Goal: Navigation & Orientation: Find specific page/section

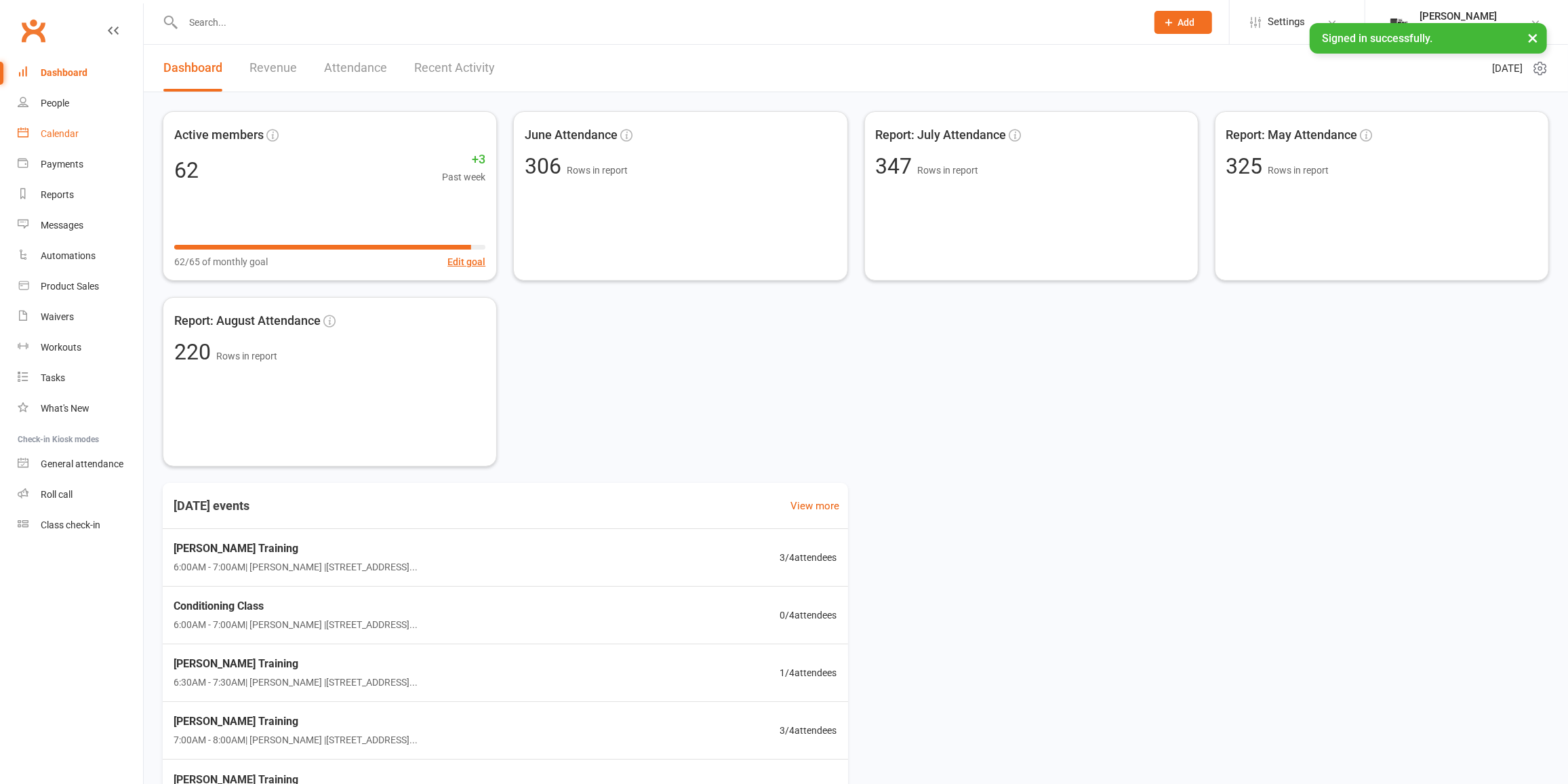
click at [99, 133] on link "Calendar" at bounding box center [80, 133] width 126 height 30
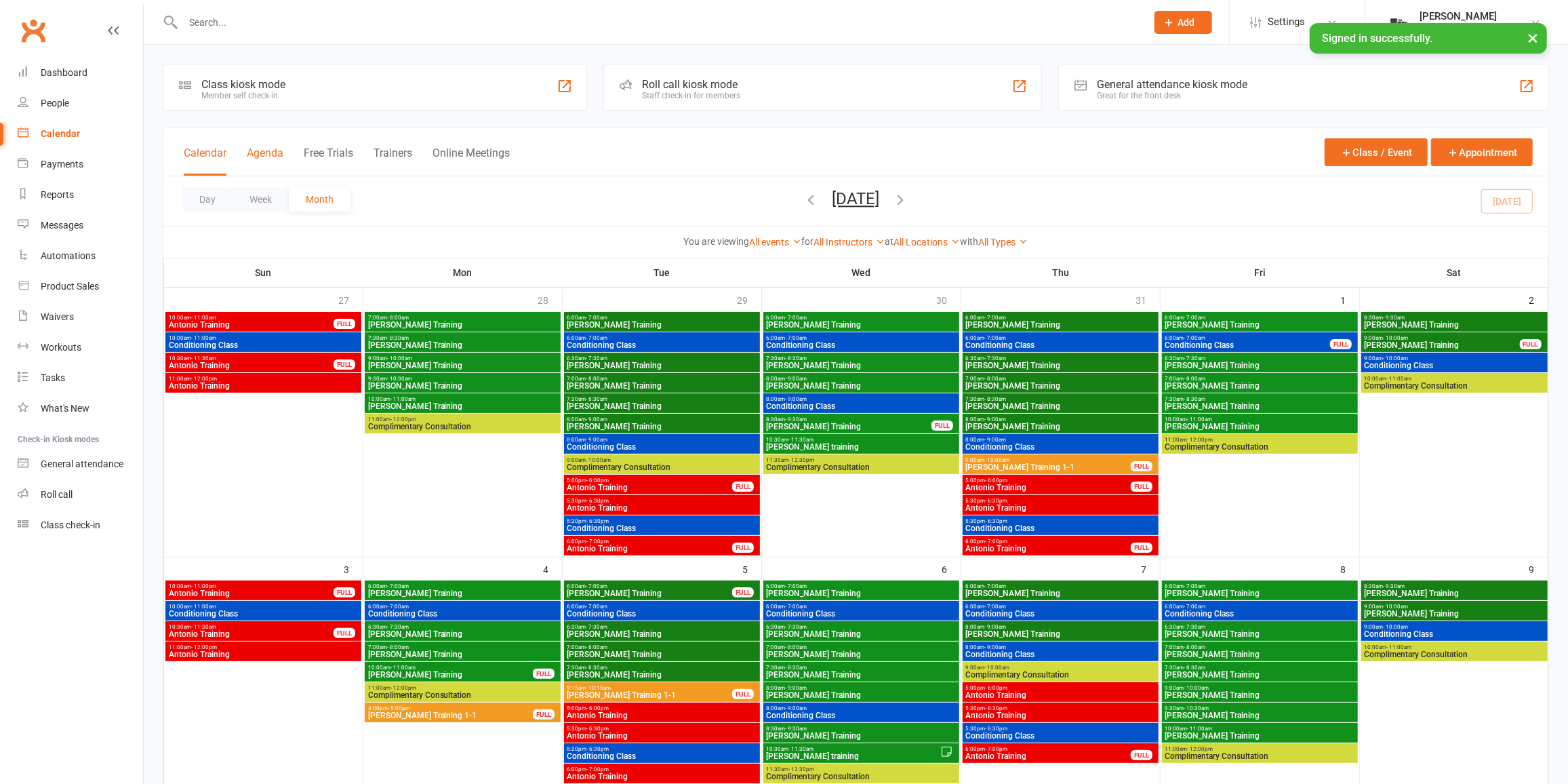
click at [265, 151] on button "Agenda" at bounding box center [265, 161] width 37 height 29
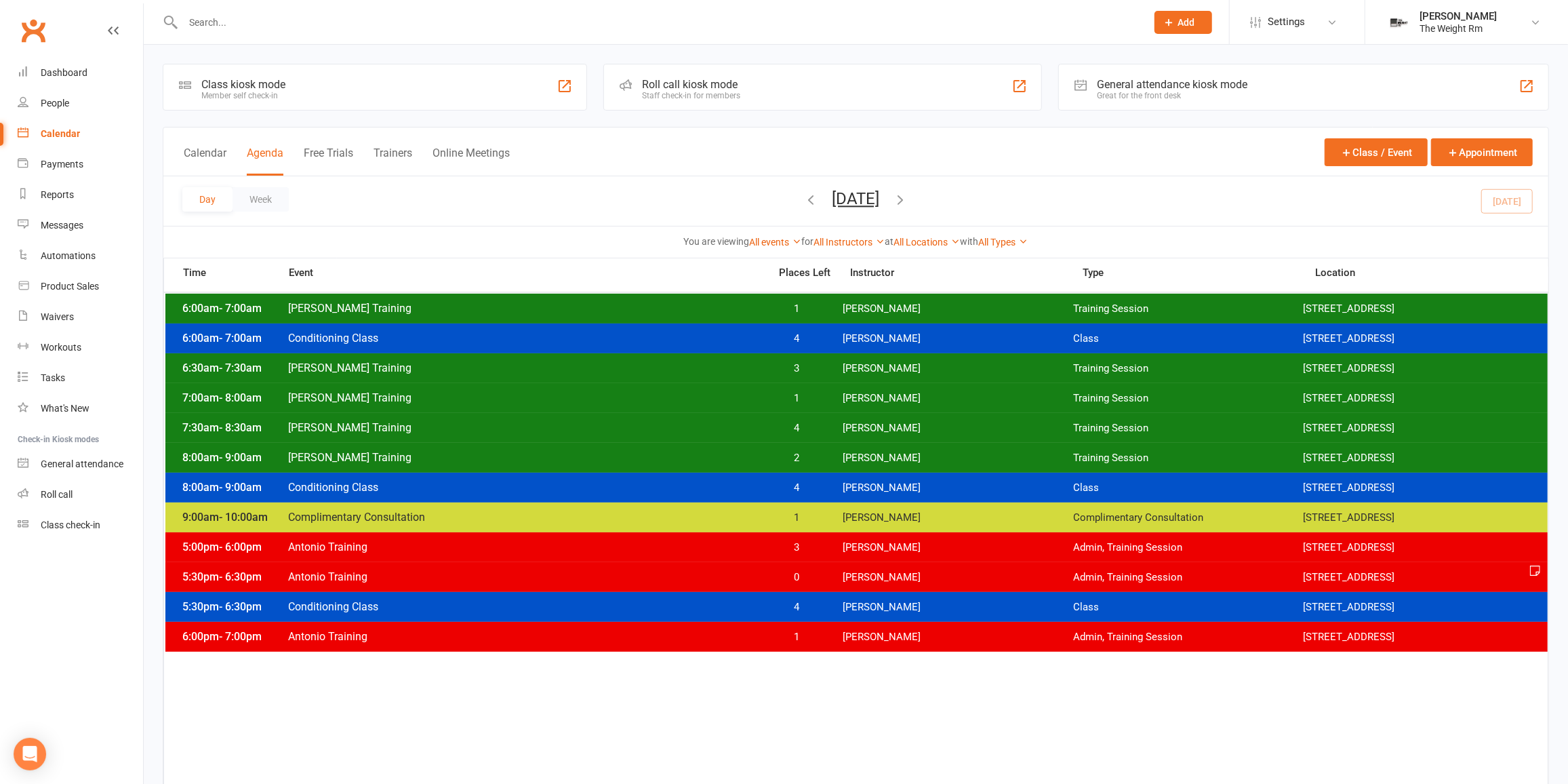
click at [853, 313] on div "6:00am - 7:00am [PERSON_NAME] Training 1 [PERSON_NAME] Training Session [STREET…" at bounding box center [857, 308] width 1383 height 29
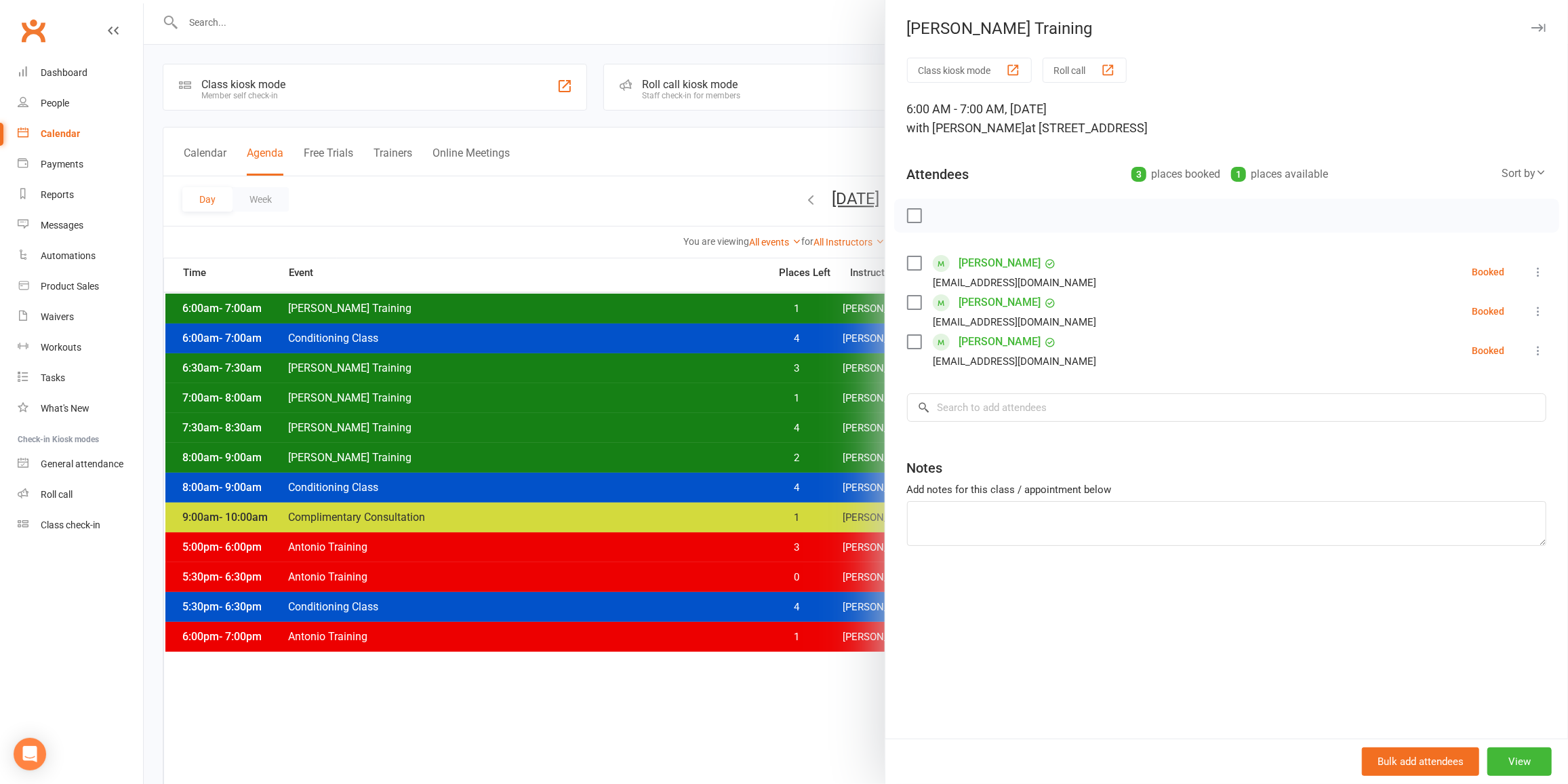
click at [806, 305] on div at bounding box center [856, 392] width 1424 height 784
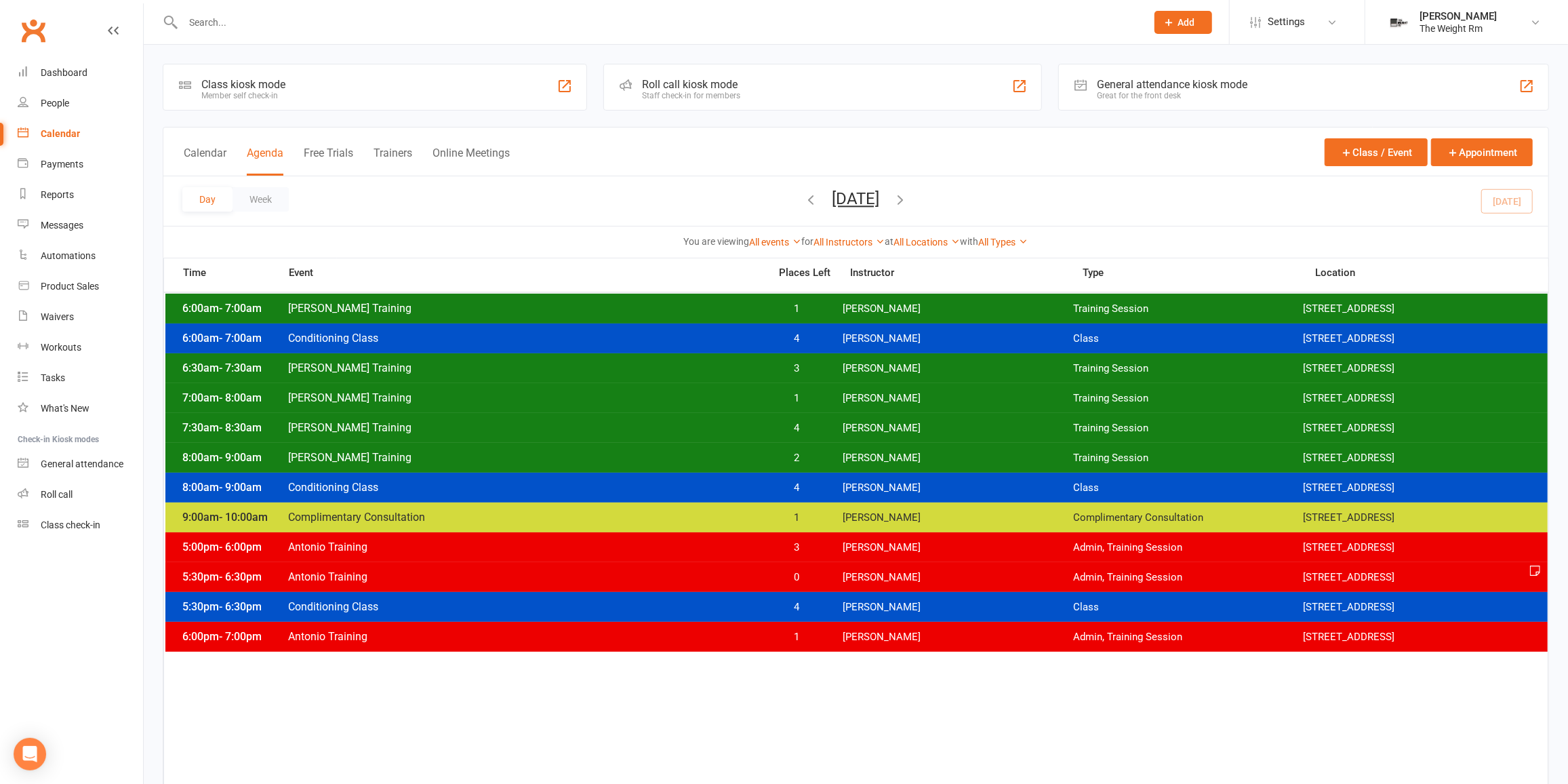
click at [913, 313] on span "[PERSON_NAME]" at bounding box center [958, 308] width 230 height 13
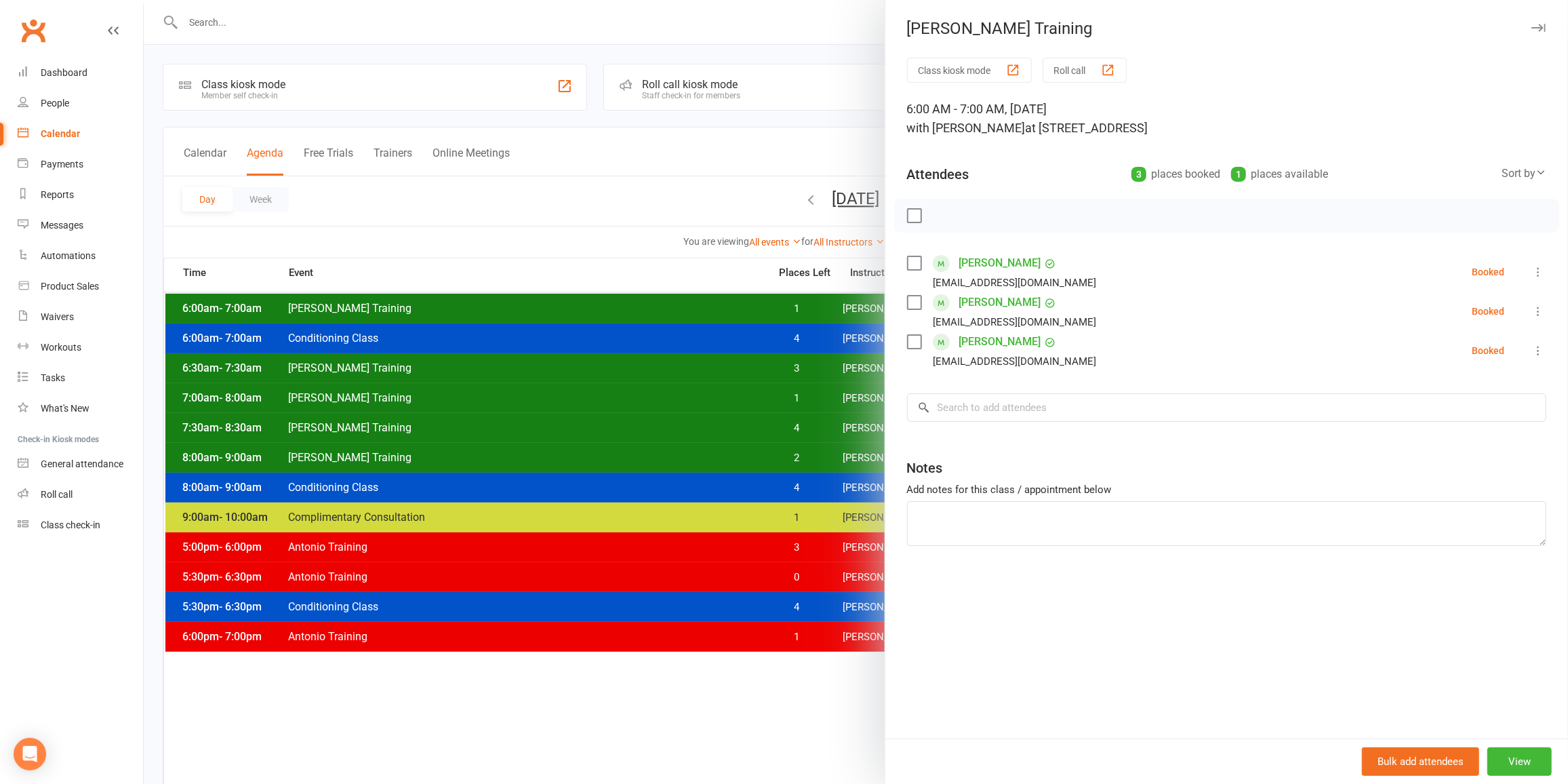
click at [782, 290] on div at bounding box center [856, 392] width 1424 height 784
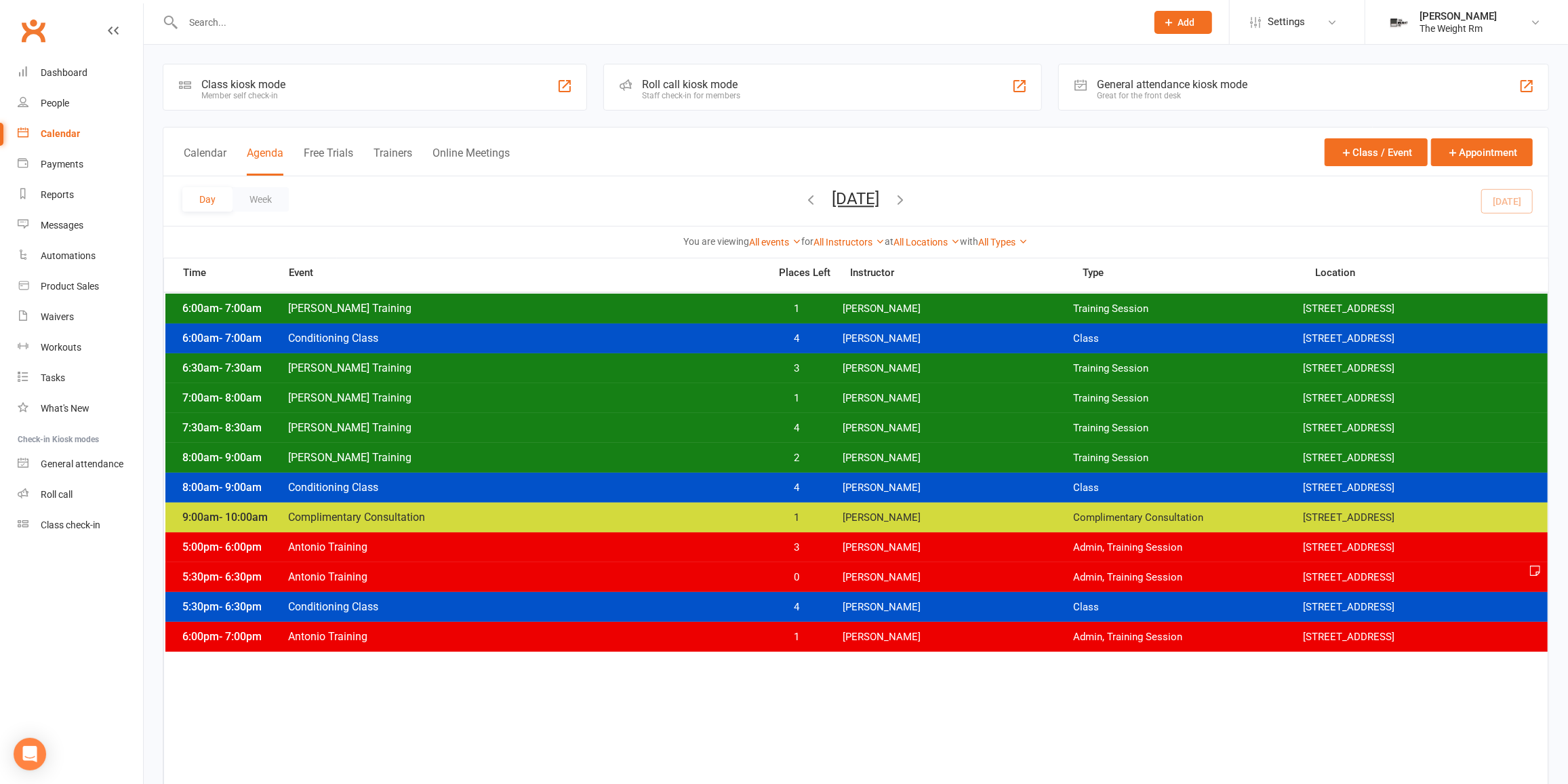
click at [785, 308] on span "1" at bounding box center [797, 308] width 72 height 13
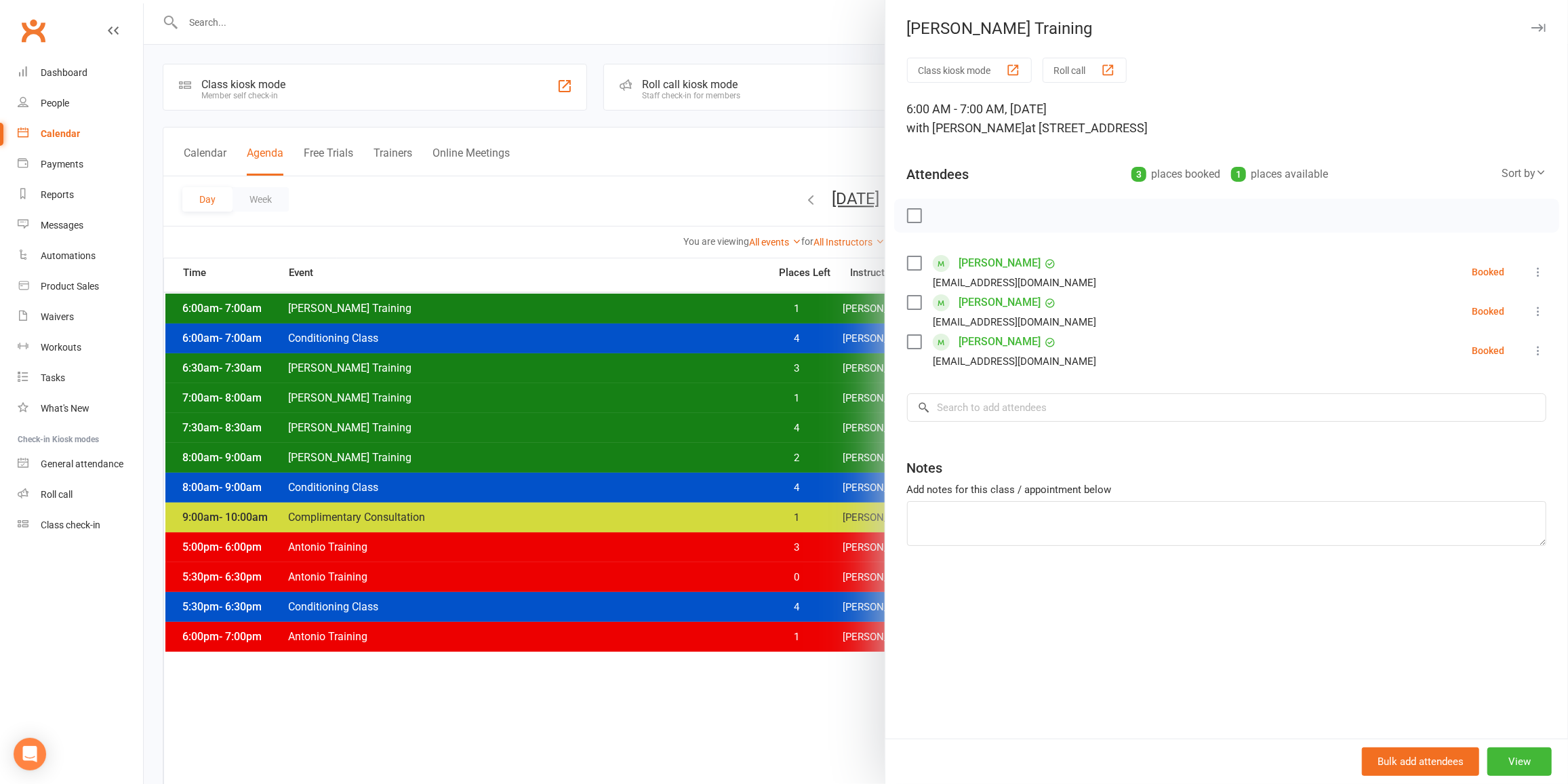
click at [785, 308] on div at bounding box center [856, 392] width 1424 height 784
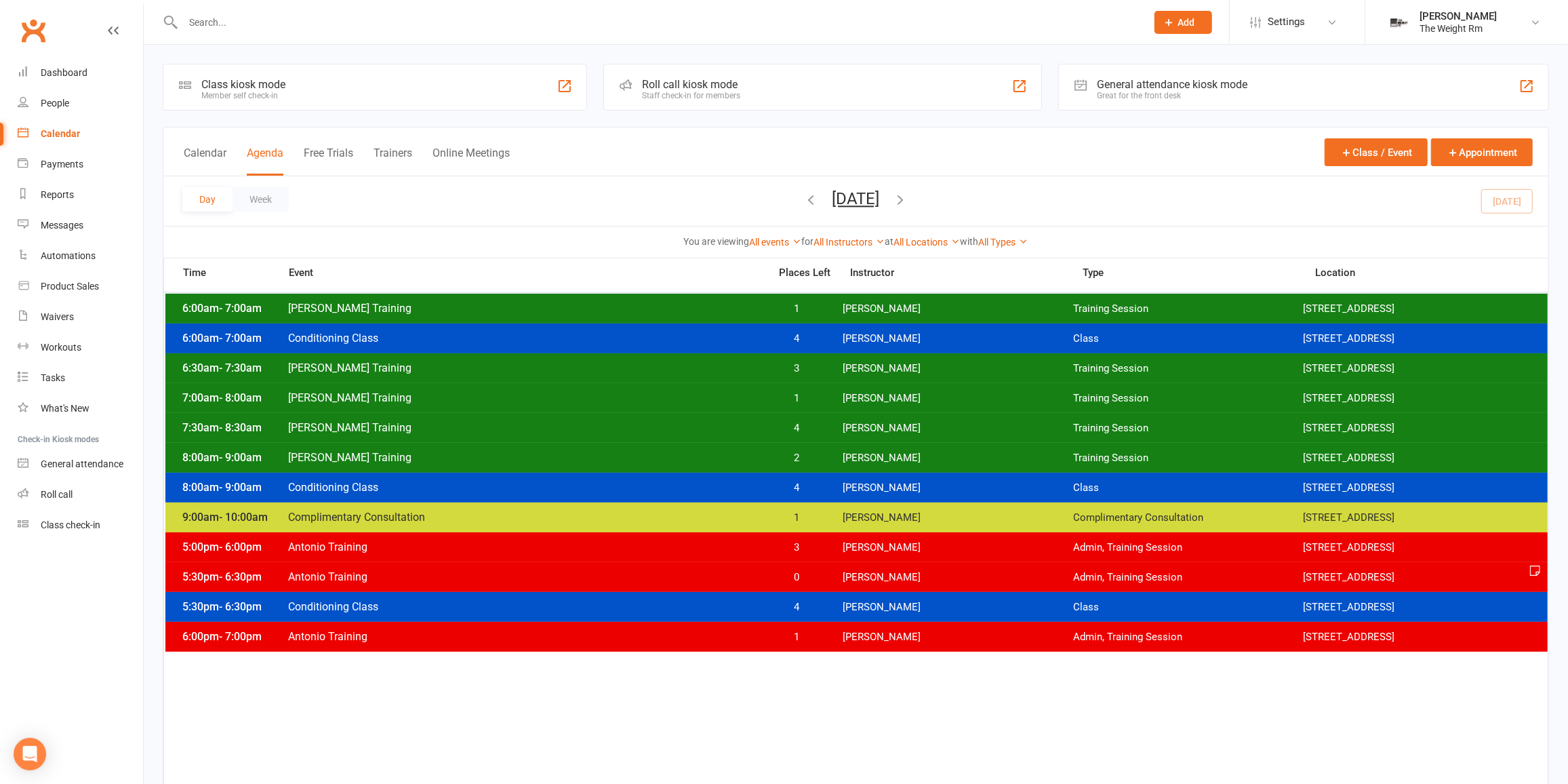
click at [792, 357] on div "6:30am - 7:30am [PERSON_NAME] Training 3 [PERSON_NAME] Training Session [STREET…" at bounding box center [857, 368] width 1383 height 29
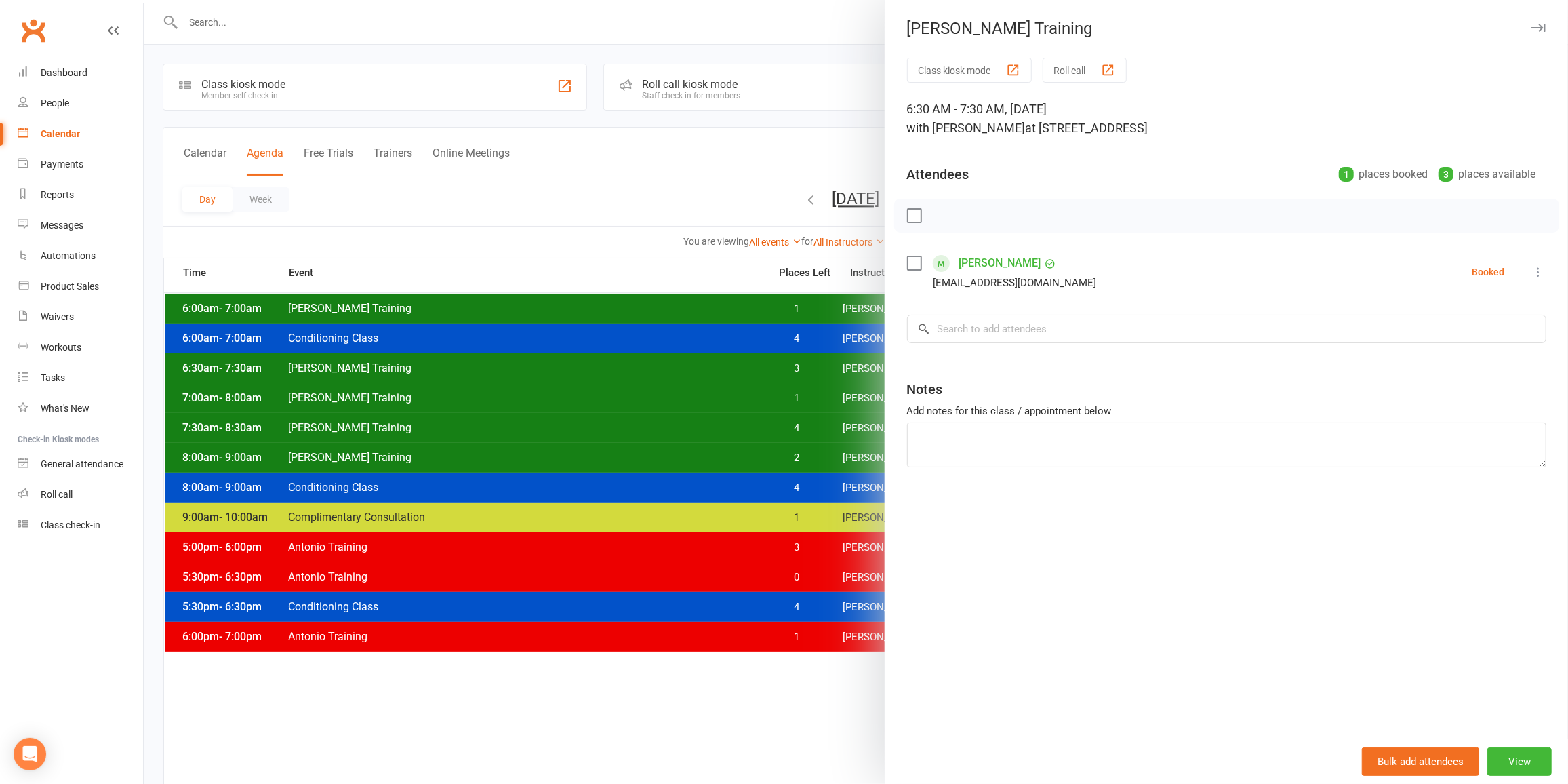
click at [792, 359] on div at bounding box center [856, 392] width 1424 height 784
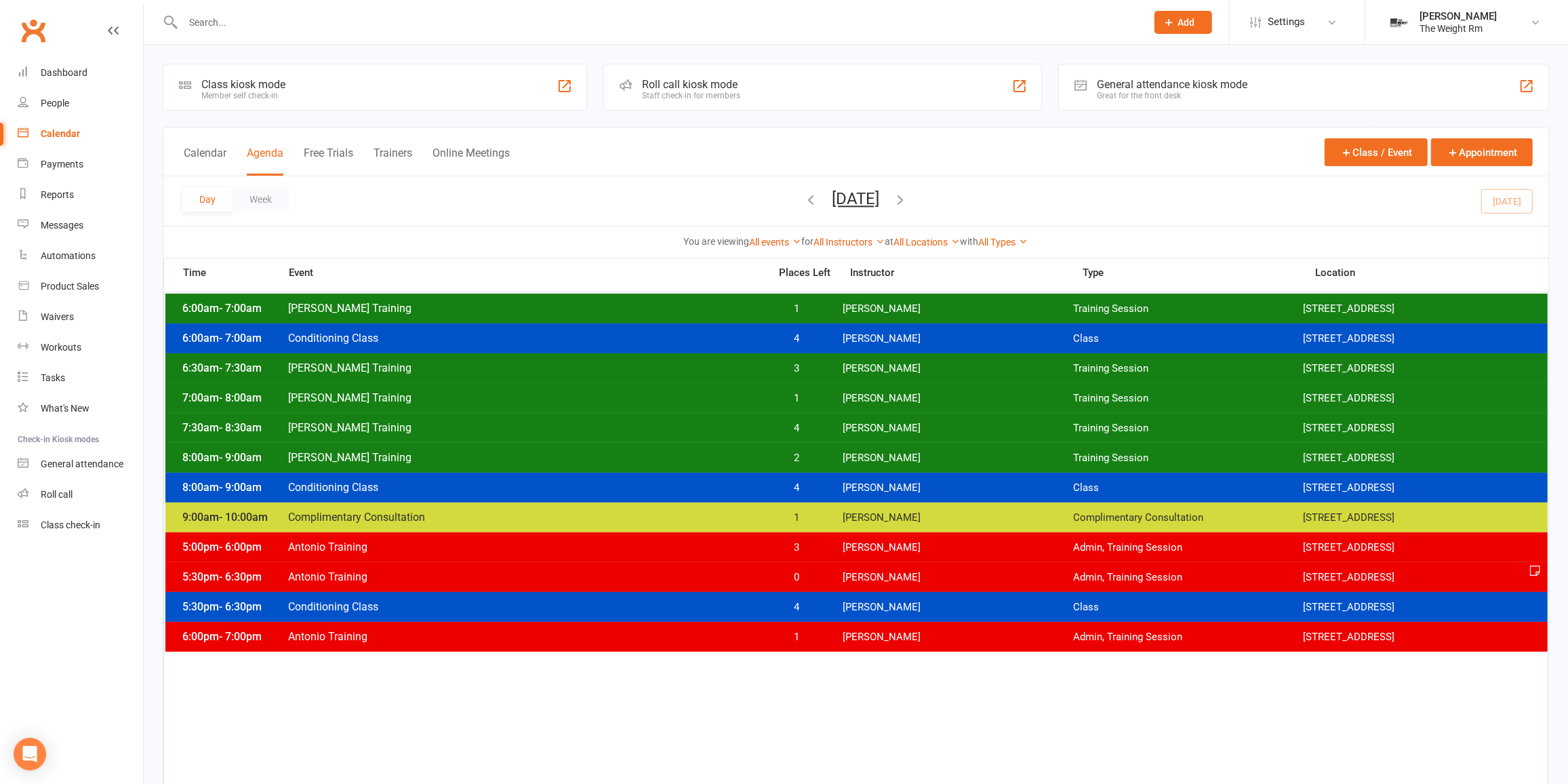
click at [798, 392] on span "1" at bounding box center [797, 398] width 72 height 13
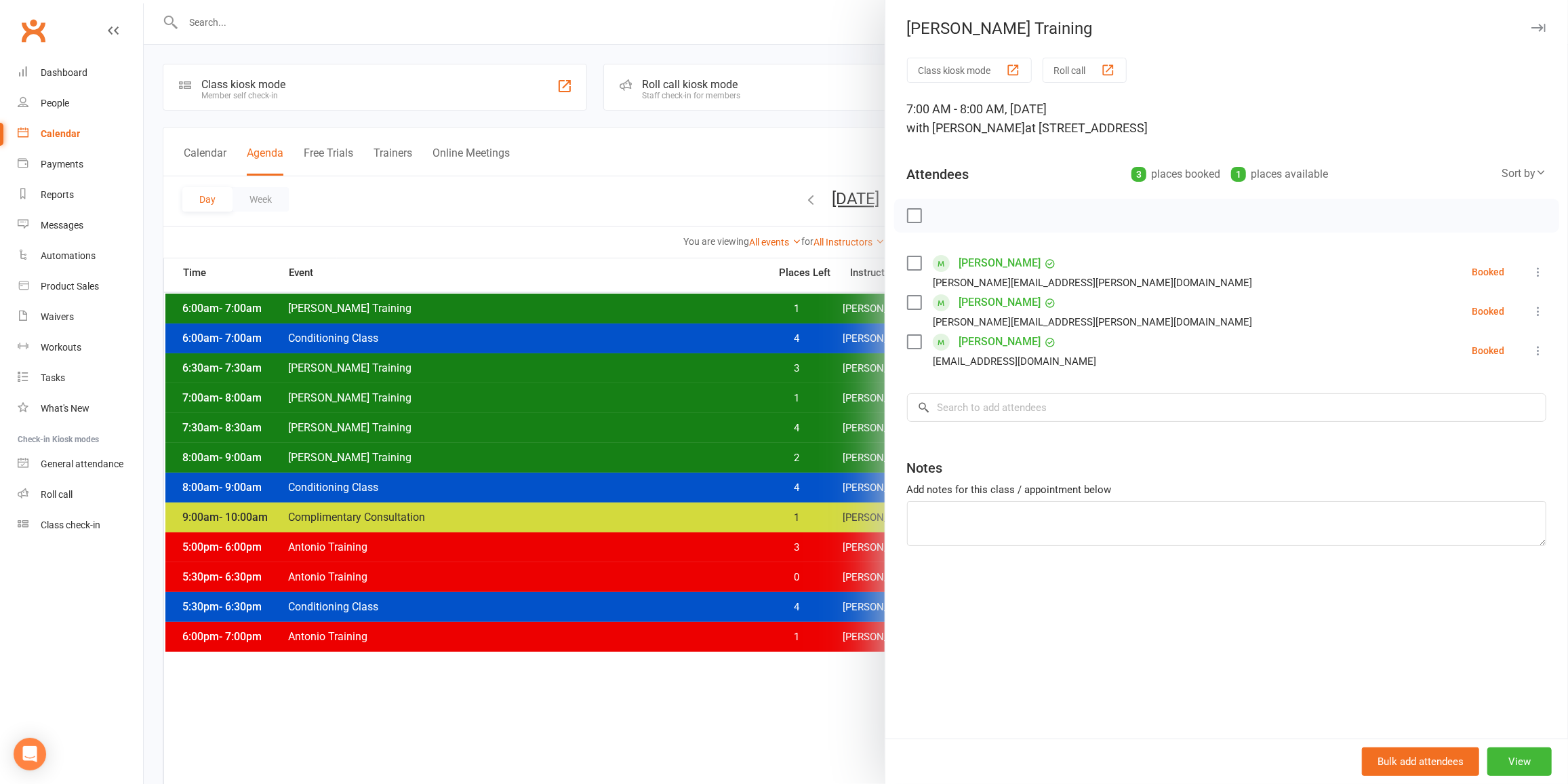
click at [812, 398] on div at bounding box center [856, 392] width 1424 height 784
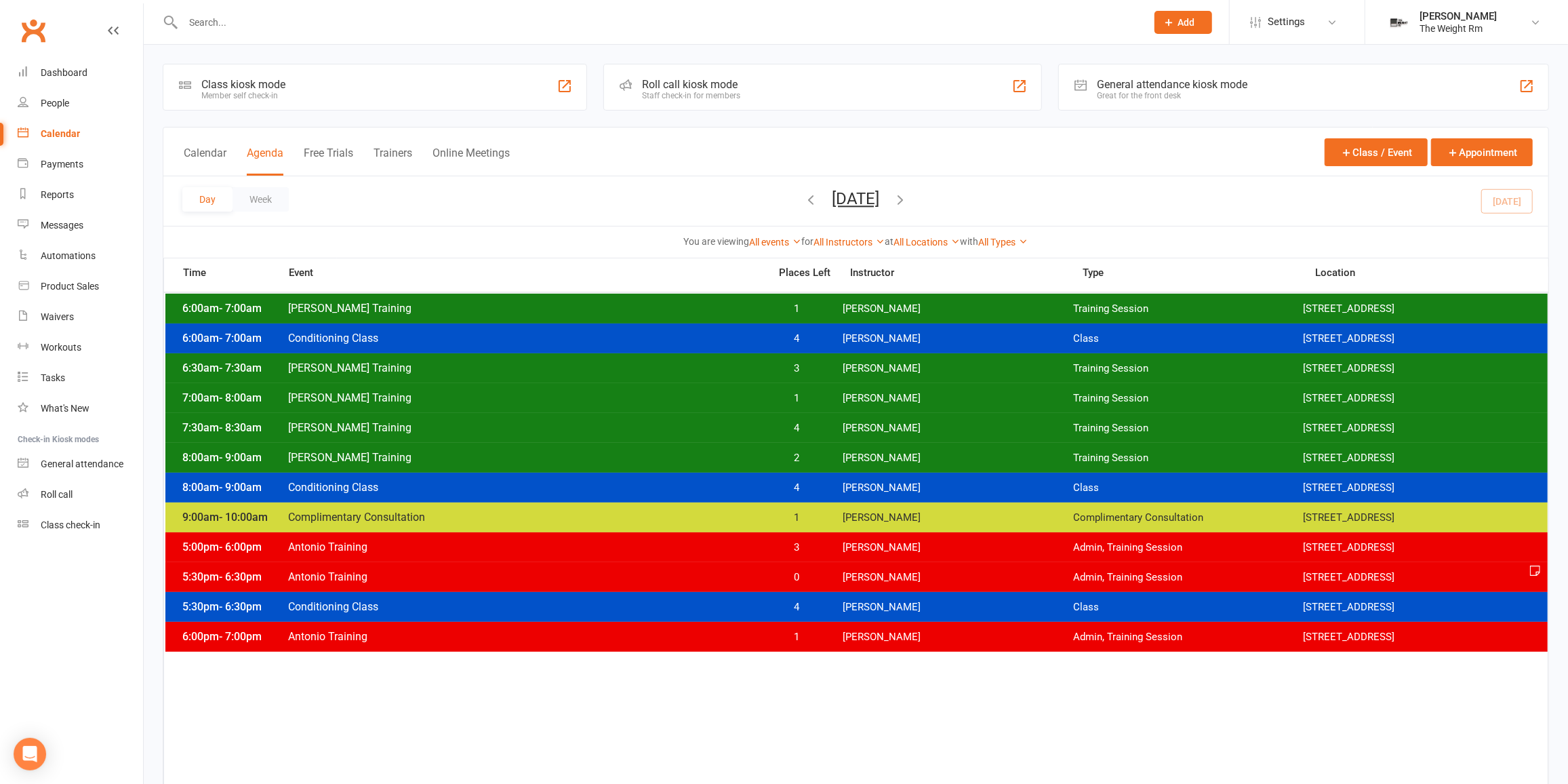
click at [808, 443] on div "8:00am - 9:00am [PERSON_NAME] Training 2 [PERSON_NAME] Training Session [STREET…" at bounding box center [857, 457] width 1383 height 29
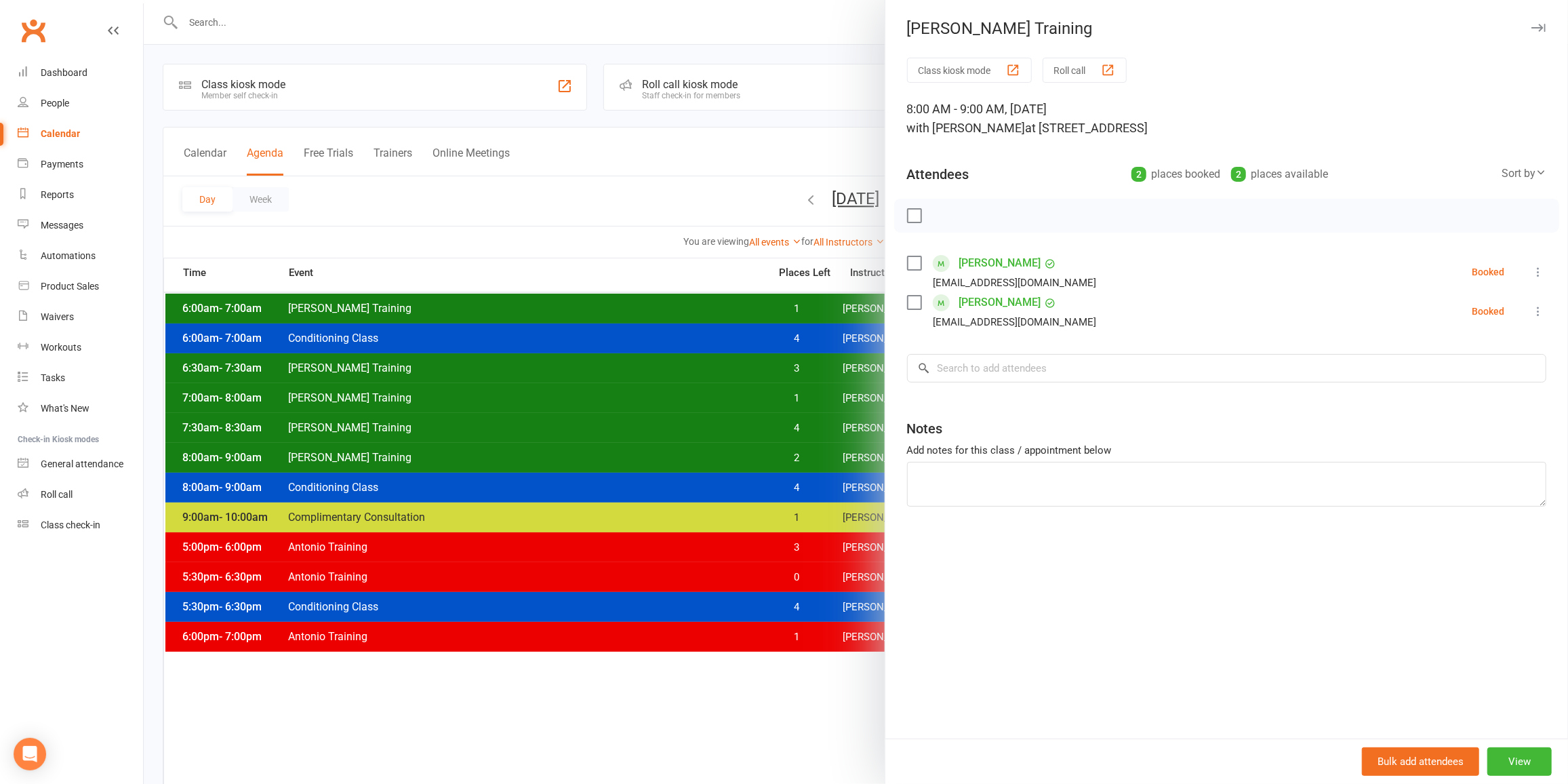
click at [807, 449] on div at bounding box center [856, 392] width 1424 height 784
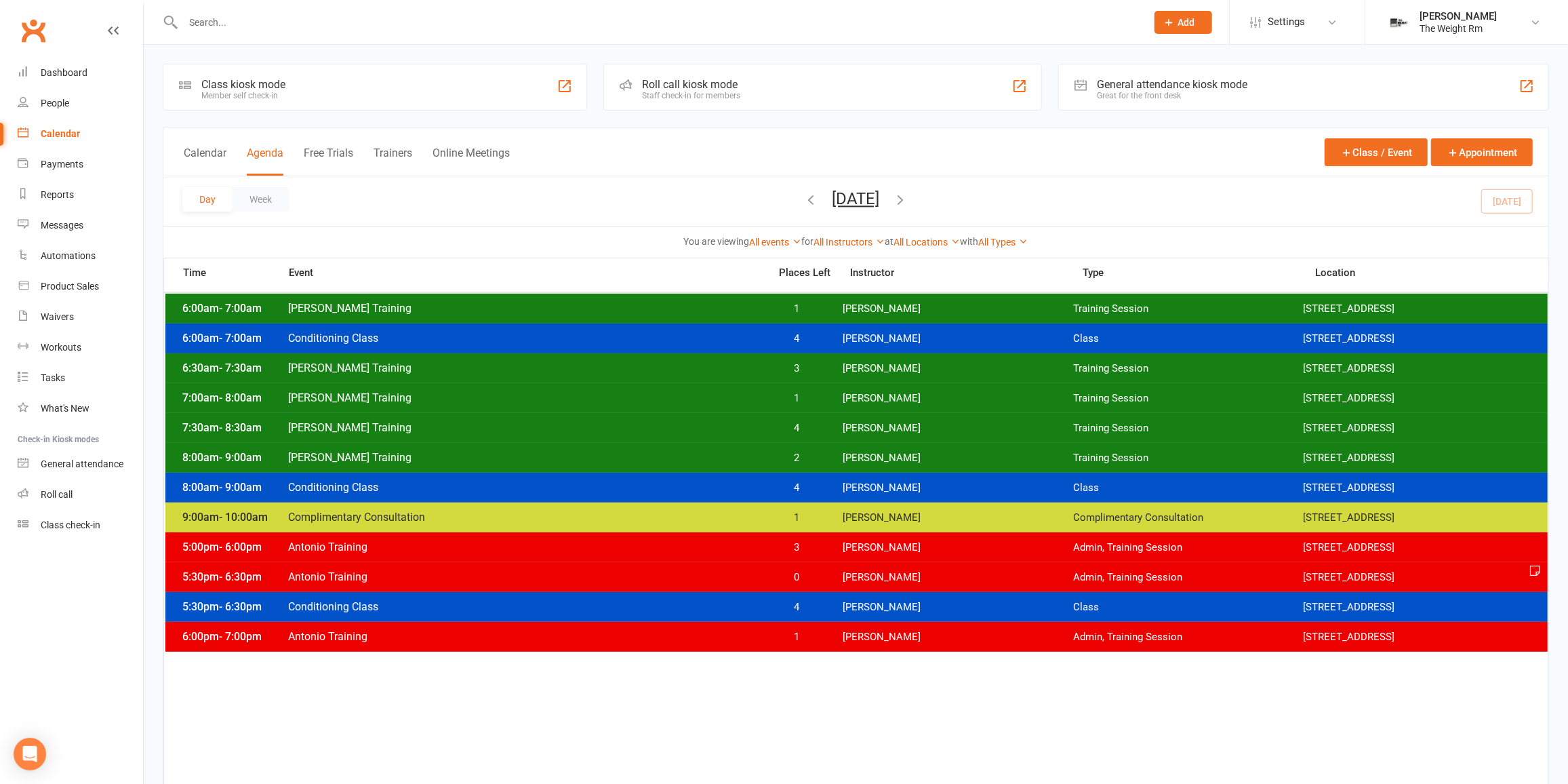
click at [824, 371] on span "3" at bounding box center [797, 368] width 72 height 13
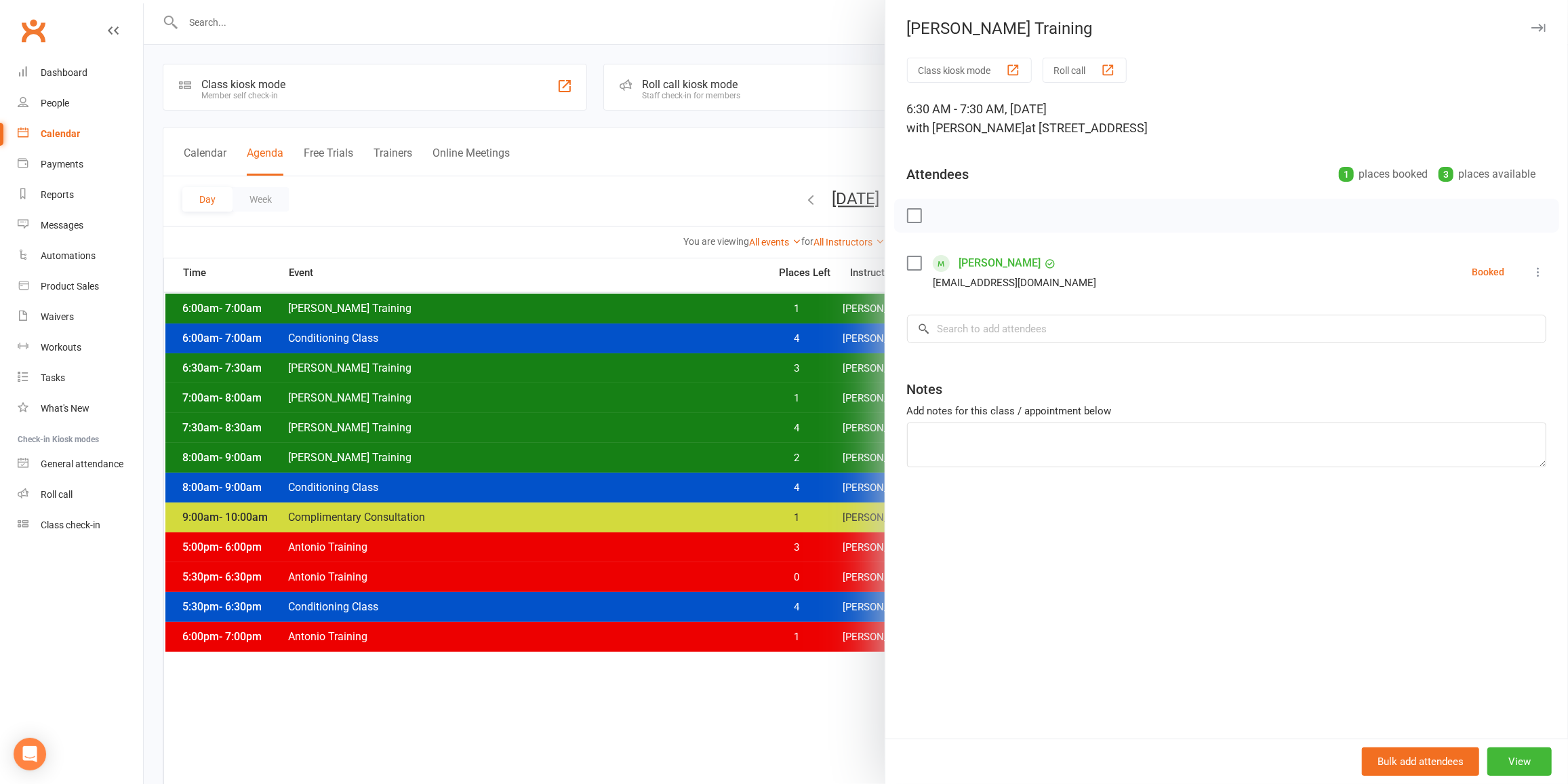
click at [815, 370] on div at bounding box center [856, 392] width 1424 height 784
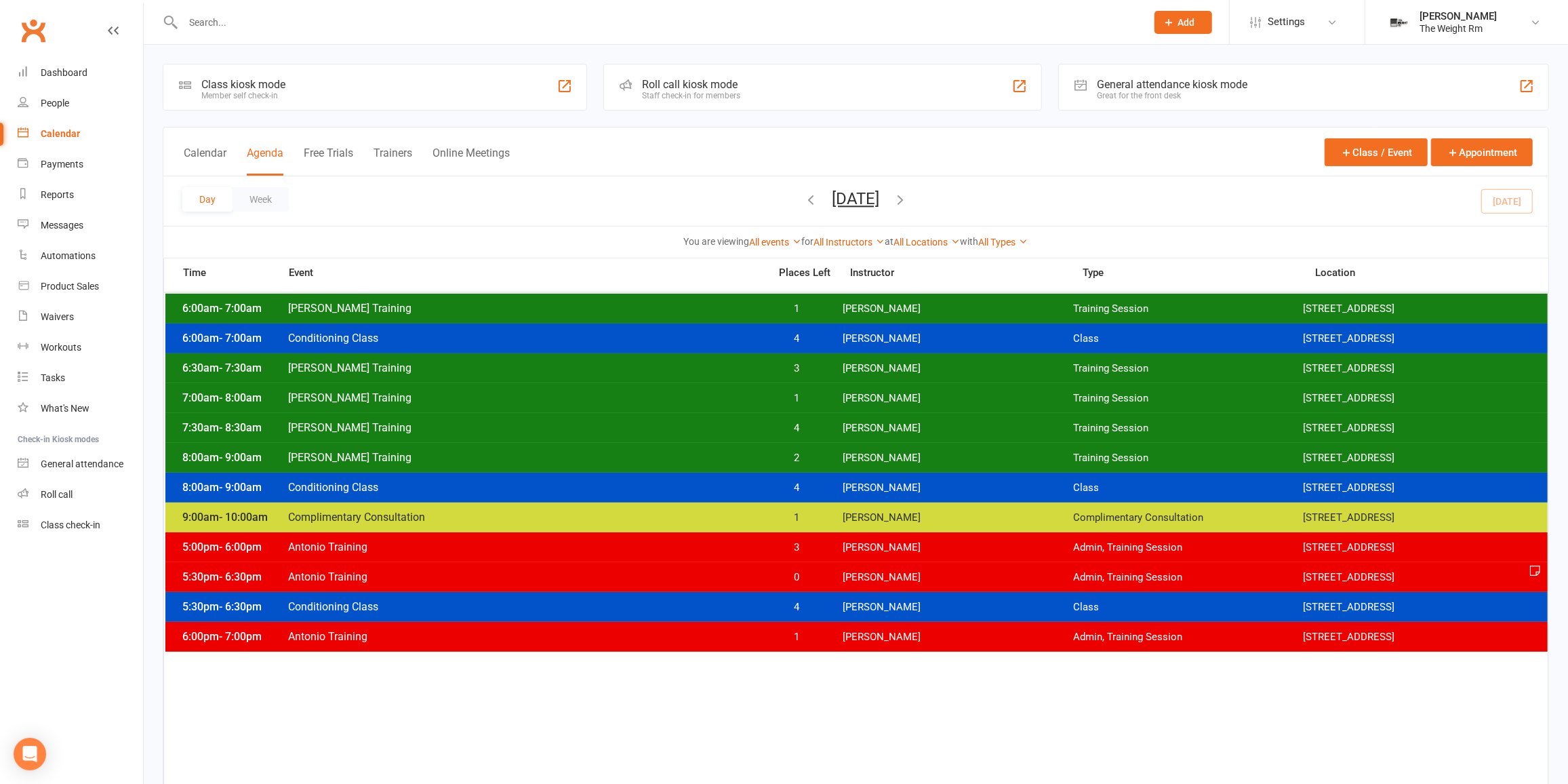
click at [812, 389] on div "7:00am - 8:00am [PERSON_NAME] Training 1 [PERSON_NAME] Training Session [STREET…" at bounding box center [857, 398] width 1383 height 29
